Goal: Transaction & Acquisition: Obtain resource

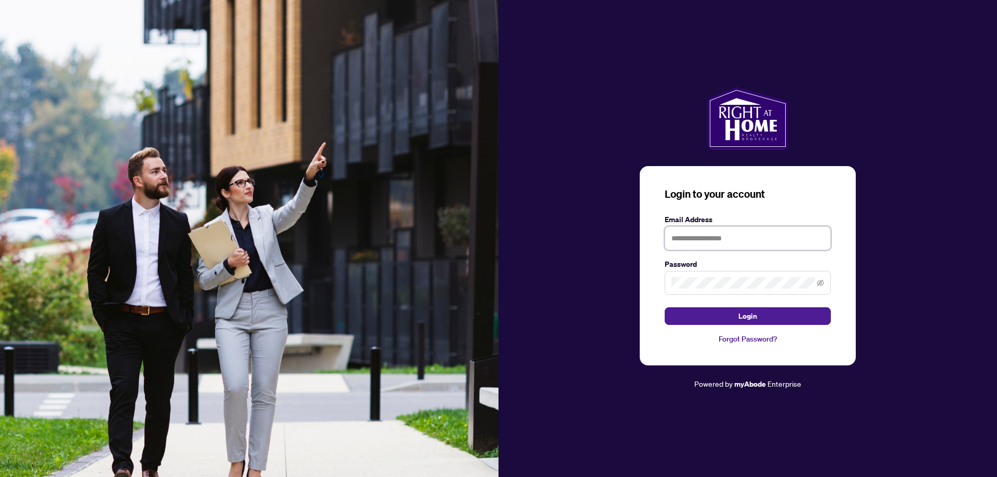
click at [729, 241] on input "text" at bounding box center [748, 238] width 166 height 24
click at [730, 240] on input "text" at bounding box center [748, 238] width 166 height 24
type input "**********"
click at [763, 315] on button "Login" at bounding box center [748, 316] width 166 height 18
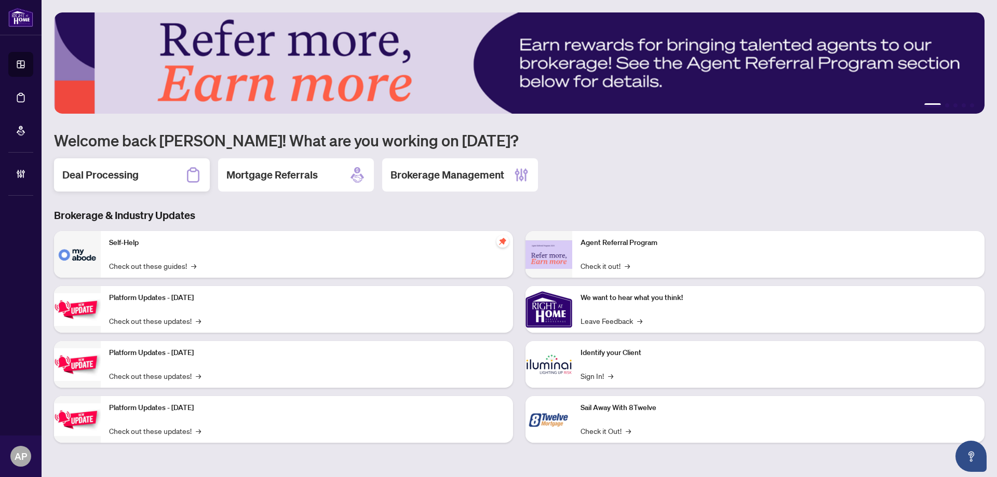
click at [142, 172] on div "Deal Processing" at bounding box center [132, 174] width 156 height 33
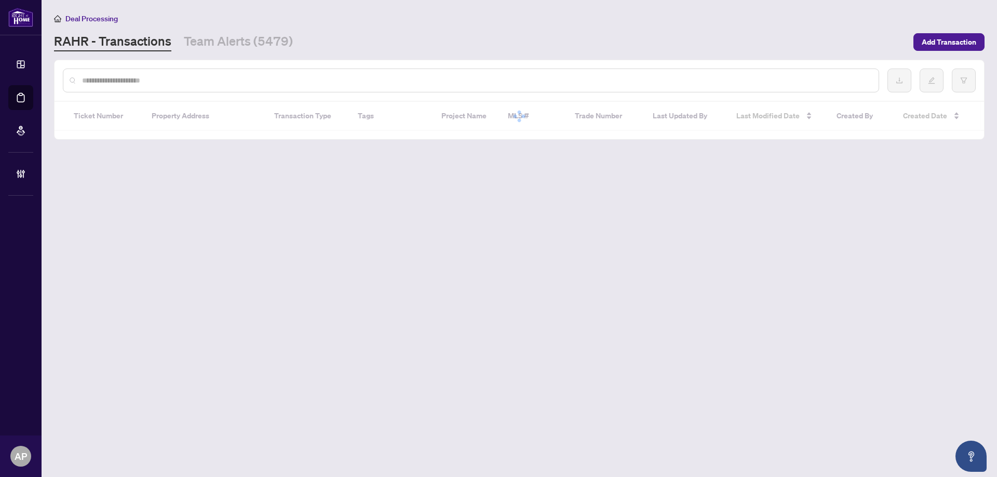
click at [253, 79] on input "text" at bounding box center [476, 80] width 788 height 11
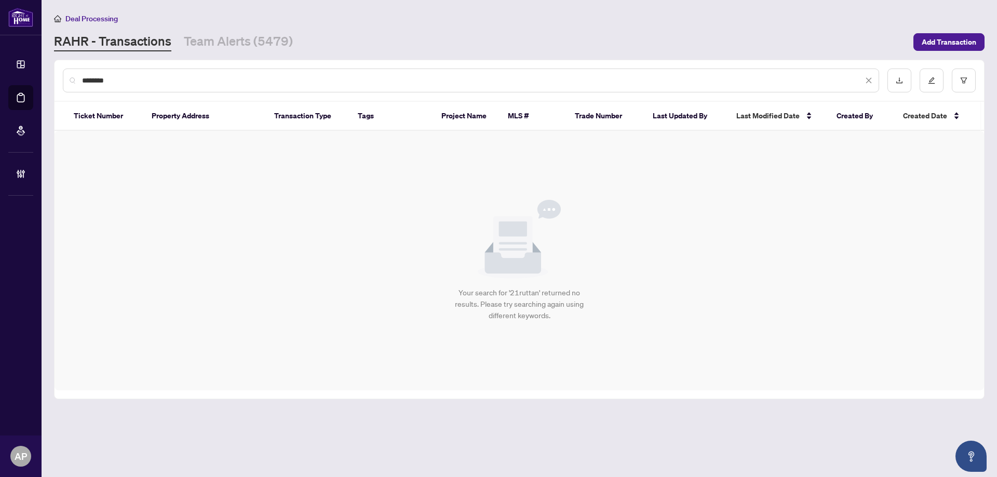
click at [86, 77] on input "********" at bounding box center [472, 80] width 781 height 11
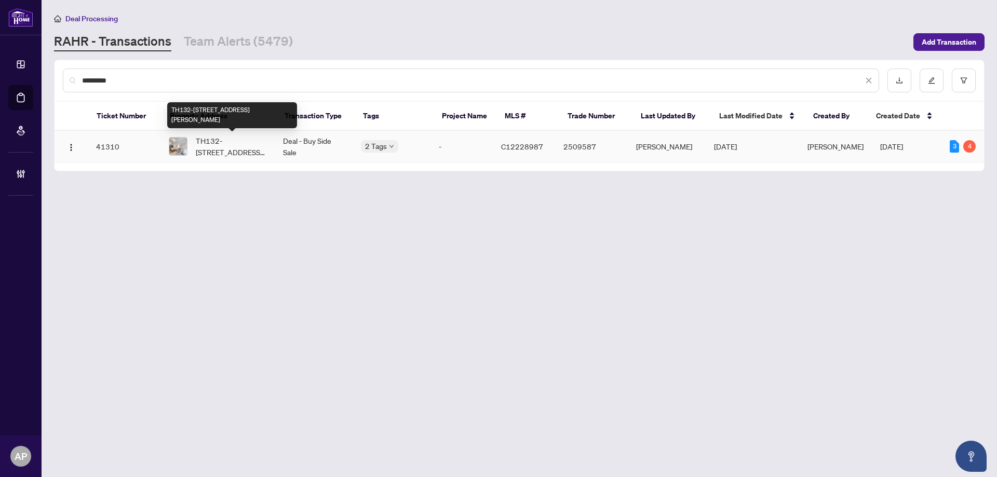
type input "*********"
click at [266, 146] on span "TH132-[STREET_ADDRESS][PERSON_NAME]" at bounding box center [231, 146] width 71 height 23
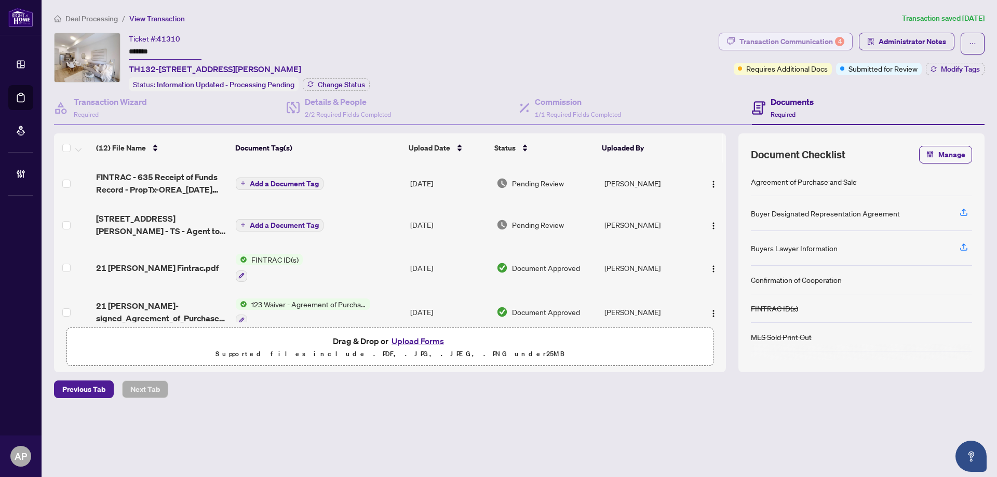
click at [806, 41] on div "Transaction Communication 4" at bounding box center [791, 41] width 105 height 17
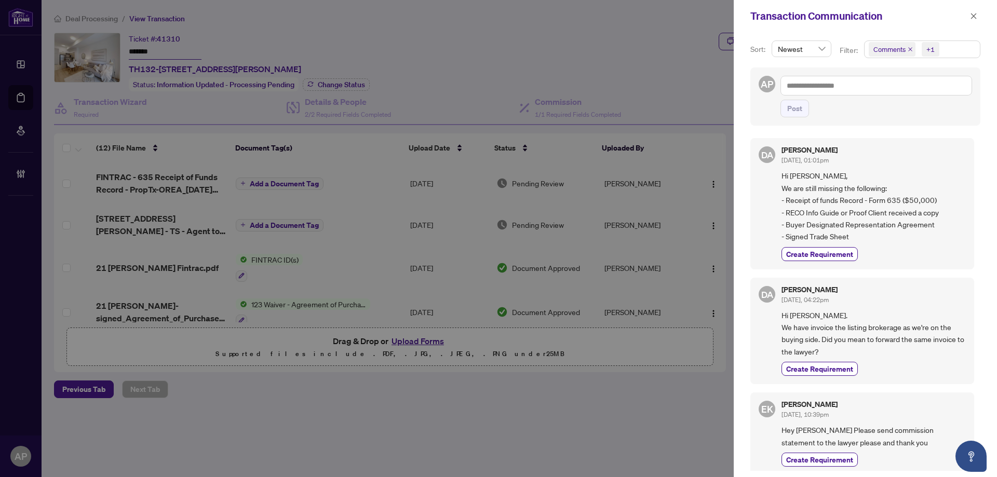
click at [911, 48] on icon "close" at bounding box center [910, 49] width 5 height 5
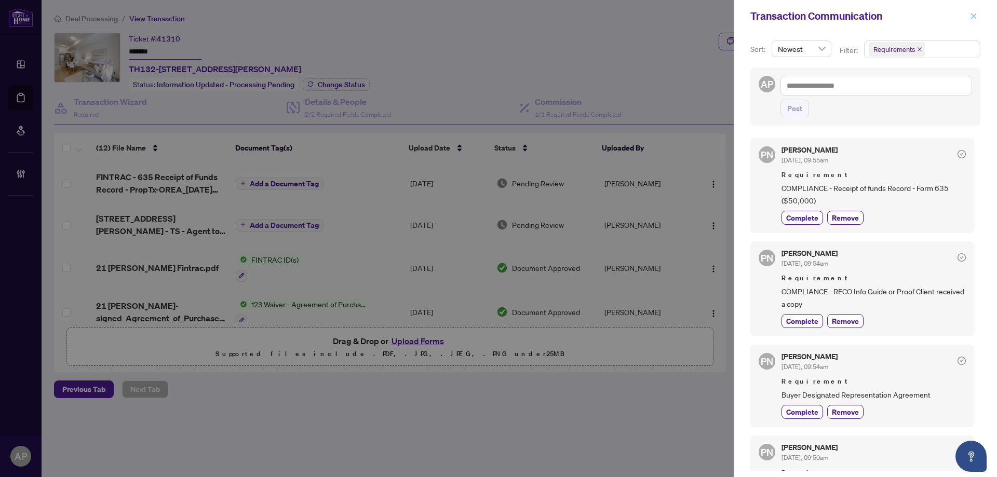
click at [977, 20] on button "button" at bounding box center [974, 16] width 14 height 12
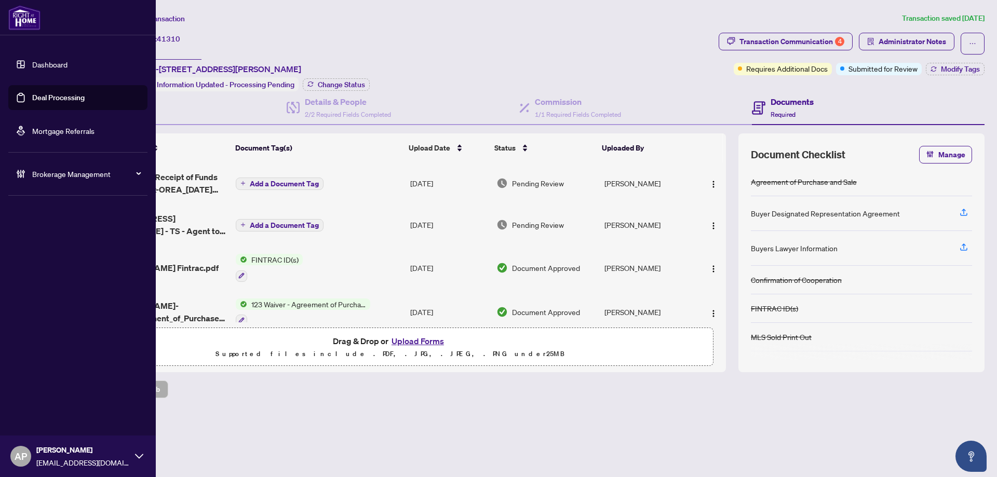
click at [35, 102] on link "Deal Processing" at bounding box center [58, 97] width 52 height 9
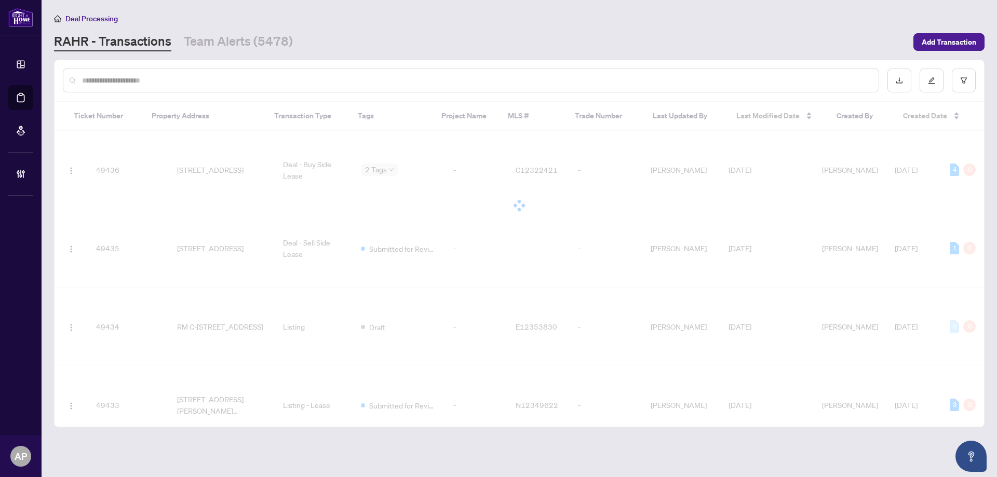
click at [223, 83] on input "text" at bounding box center [476, 80] width 788 height 11
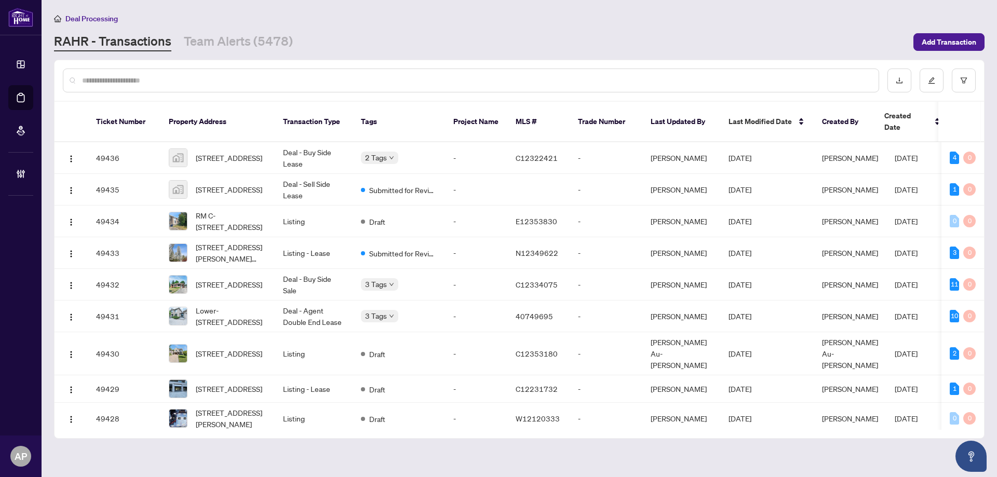
click at [261, 84] on input "text" at bounding box center [476, 80] width 788 height 11
paste input "**********"
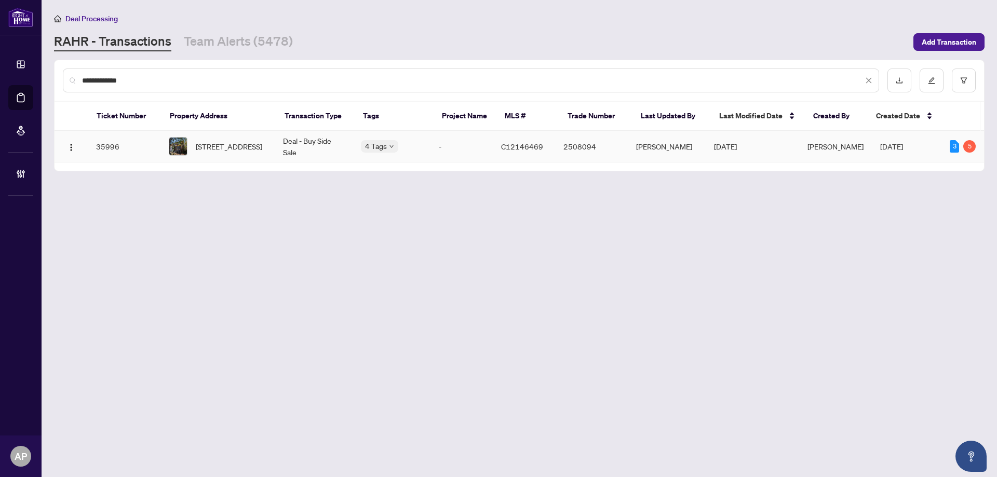
type input "**********"
click at [282, 144] on td "Deal - Buy Side Sale" at bounding box center [314, 147] width 78 height 32
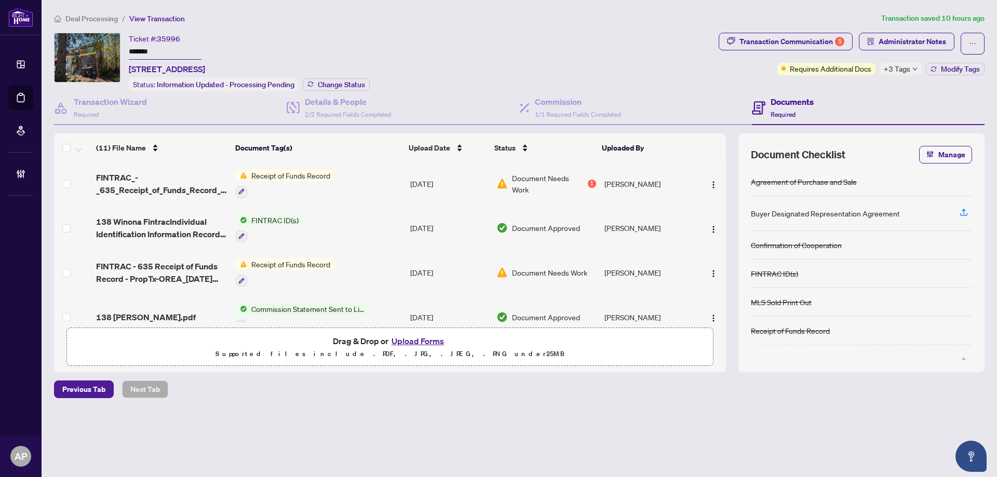
scroll to position [139, 0]
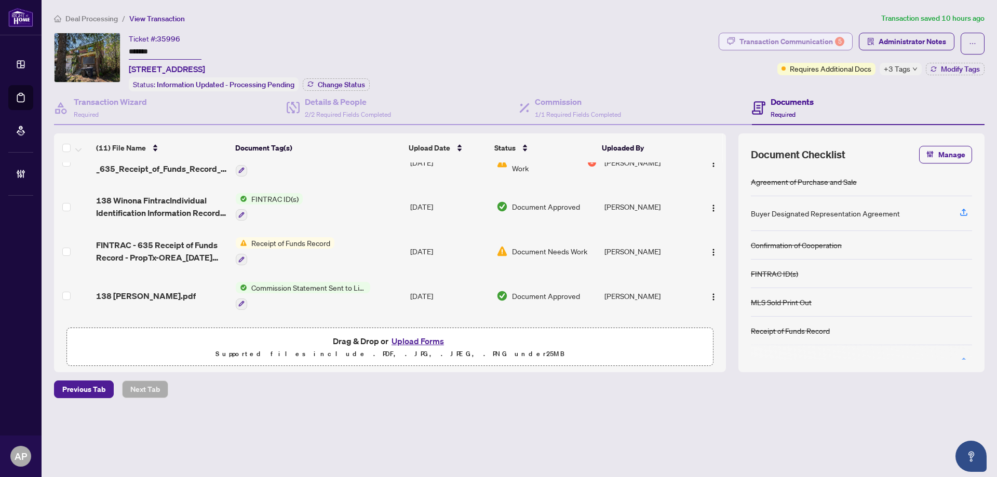
click at [798, 44] on div "Transaction Communication 5" at bounding box center [791, 41] width 105 height 17
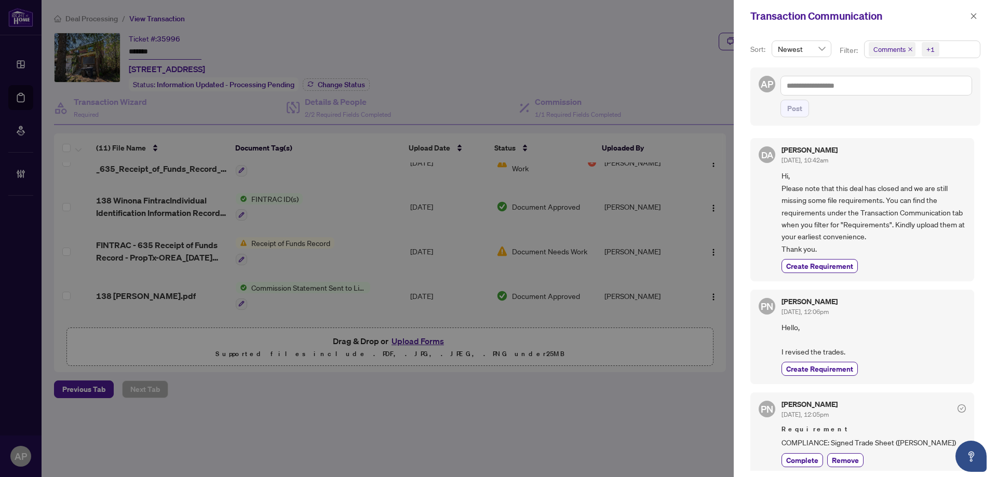
click at [910, 49] on icon "close" at bounding box center [910, 49] width 4 height 4
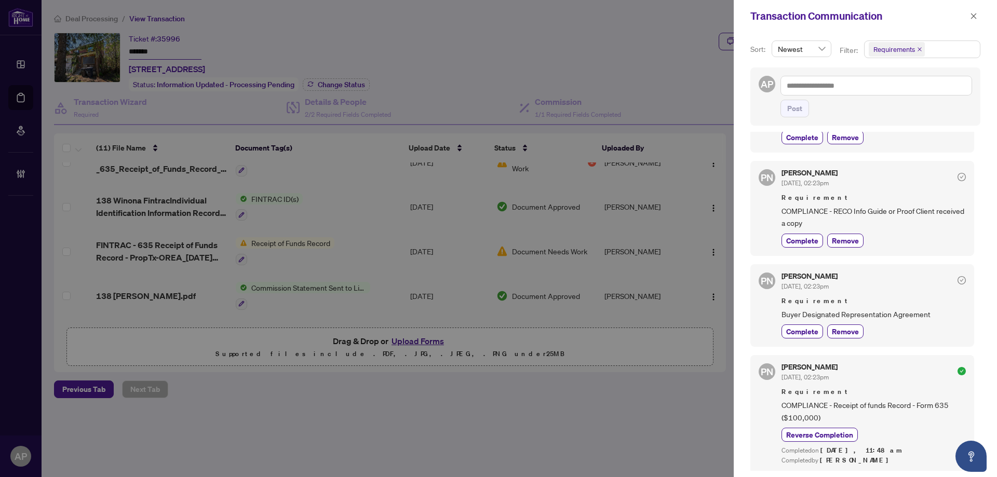
scroll to position [208, 0]
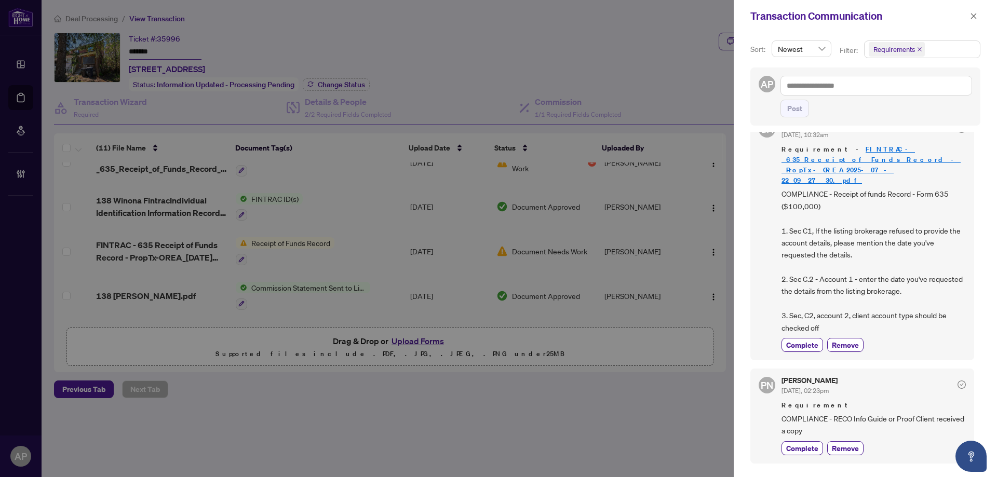
click at [654, 85] on div at bounding box center [498, 238] width 997 height 477
click at [973, 16] on icon "close" at bounding box center [974, 16] width 6 height 6
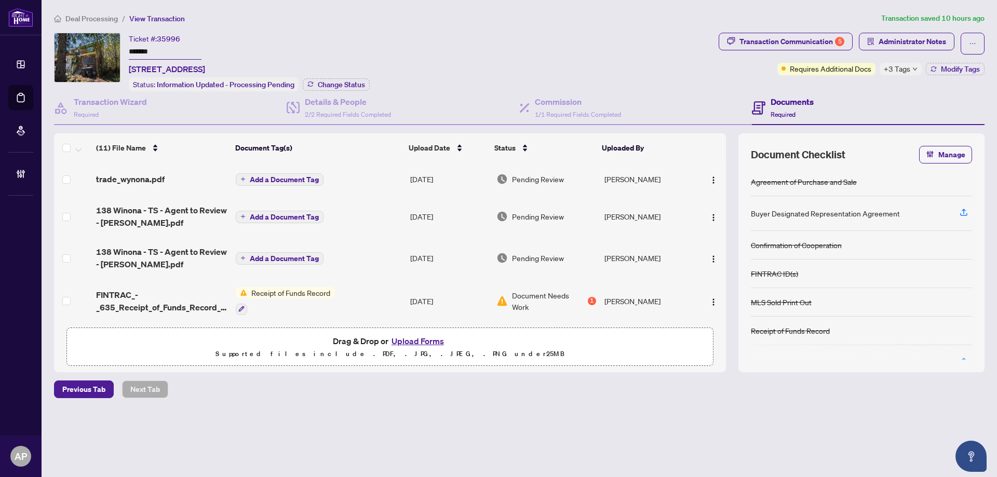
scroll to position [69, 0]
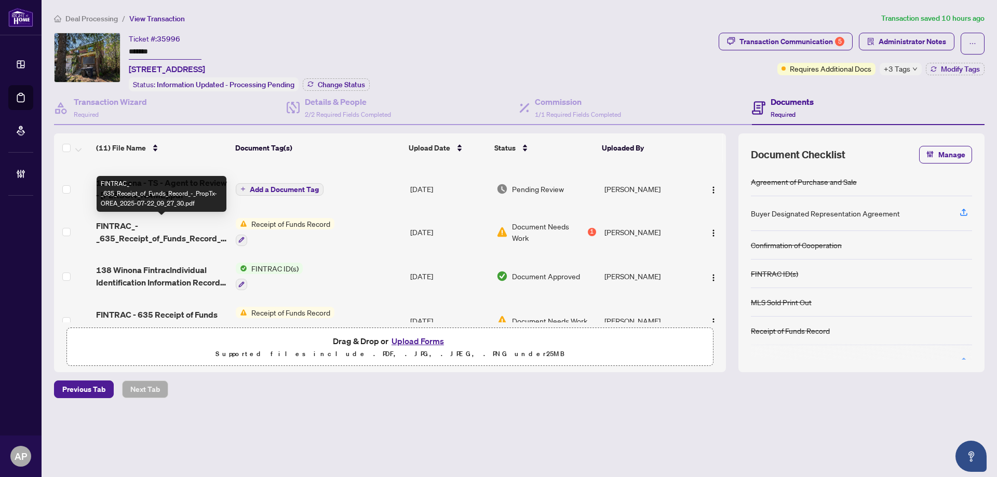
click at [206, 234] on span "FINTRAC_-_635_Receipt_of_Funds_Record_-_PropTx-OREA_2025-07-22_09_27_30.pdf" at bounding box center [161, 232] width 131 height 25
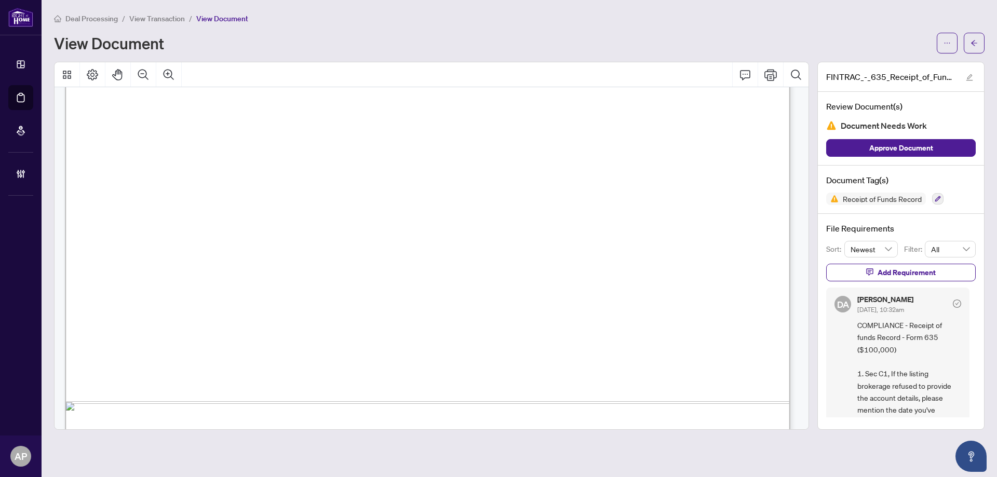
scroll to position [1039, 0]
click at [980, 35] on button "button" at bounding box center [974, 43] width 21 height 21
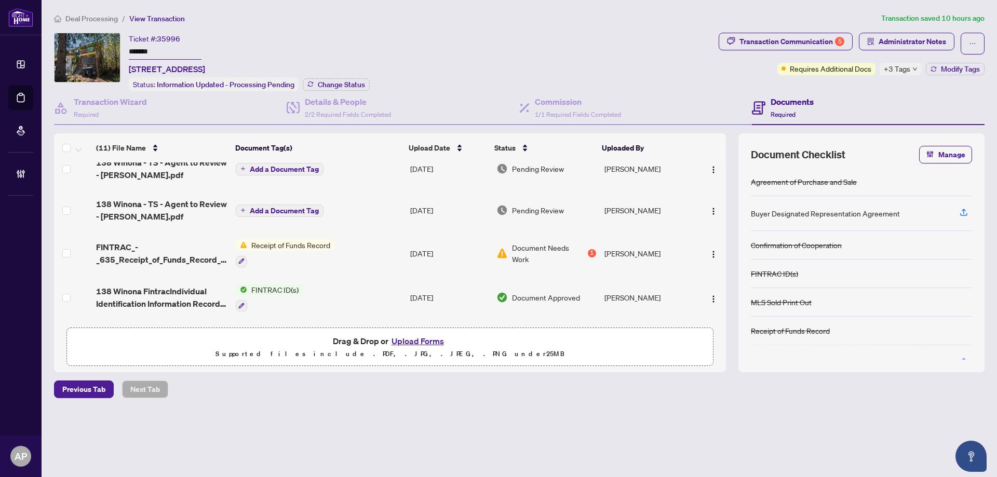
scroll to position [69, 0]
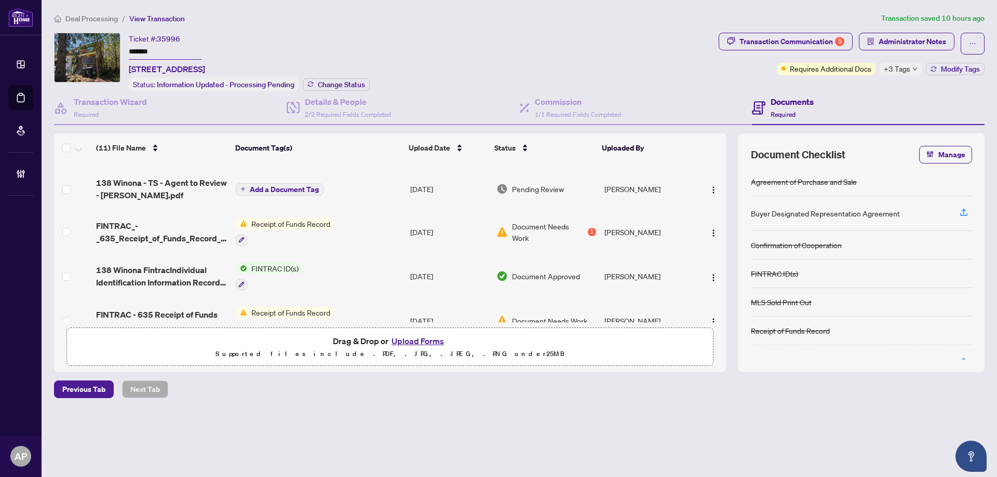
click at [360, 231] on td "Receipt of Funds Record" at bounding box center [319, 232] width 174 height 45
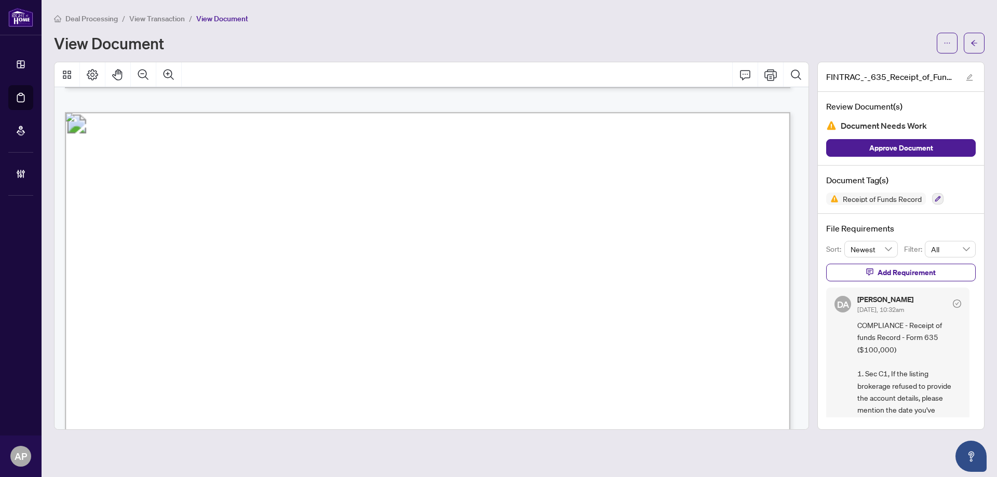
scroll to position [1039, 0]
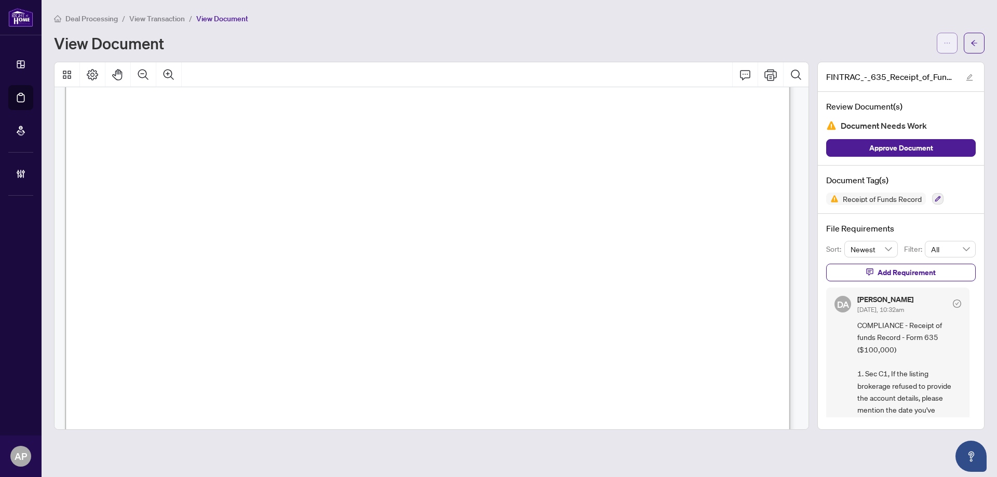
click at [949, 45] on icon "ellipsis" at bounding box center [946, 42] width 7 height 7
click at [930, 68] on span "Download" at bounding box center [909, 65] width 79 height 11
